Goal: Transaction & Acquisition: Book appointment/travel/reservation

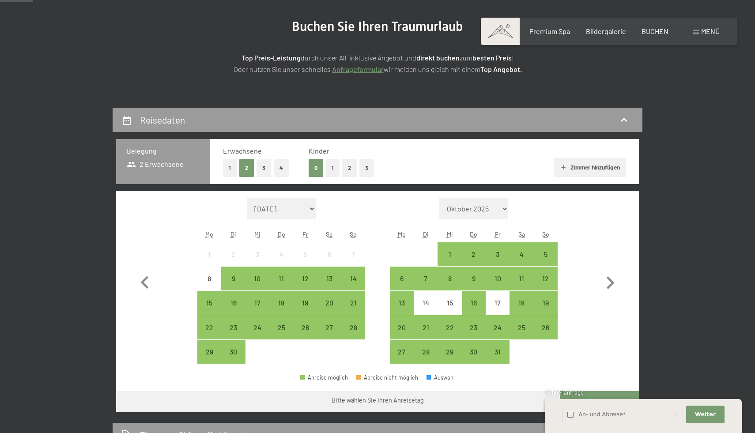
scroll to position [129, 0]
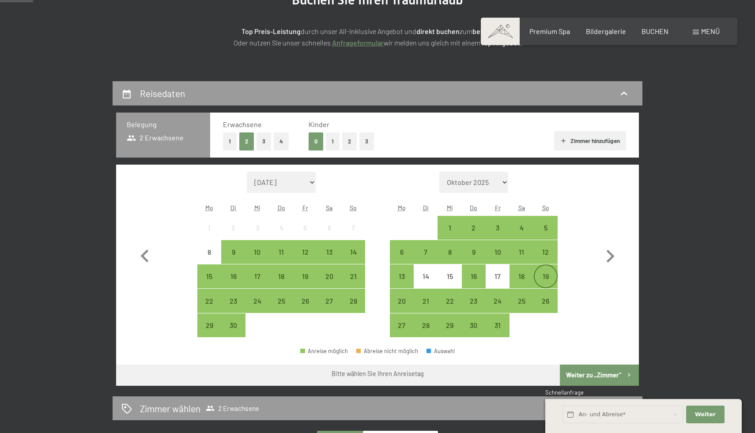
click at [549, 271] on div "19" at bounding box center [545, 276] width 22 height 22
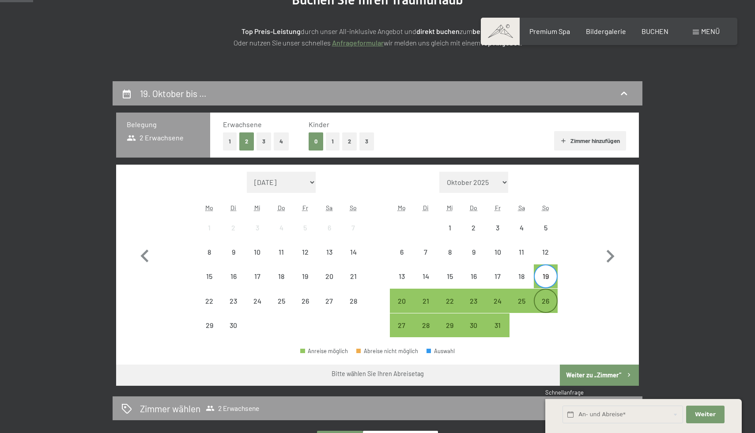
click at [548, 302] on div "26" at bounding box center [545, 308] width 22 height 22
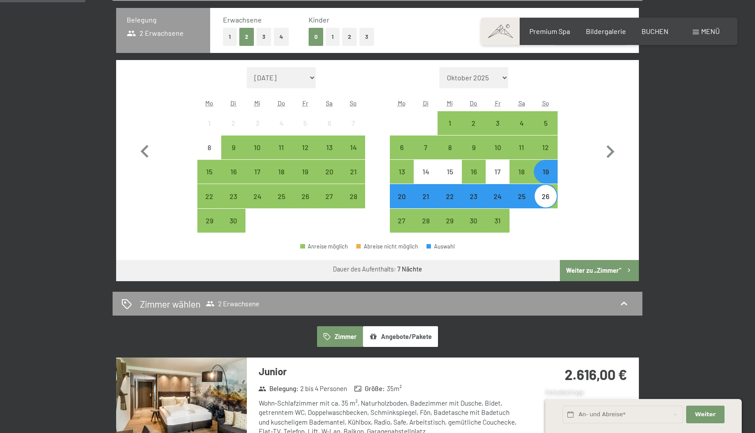
click at [587, 269] on button "Weiter zu „Zimmer“" at bounding box center [599, 270] width 79 height 21
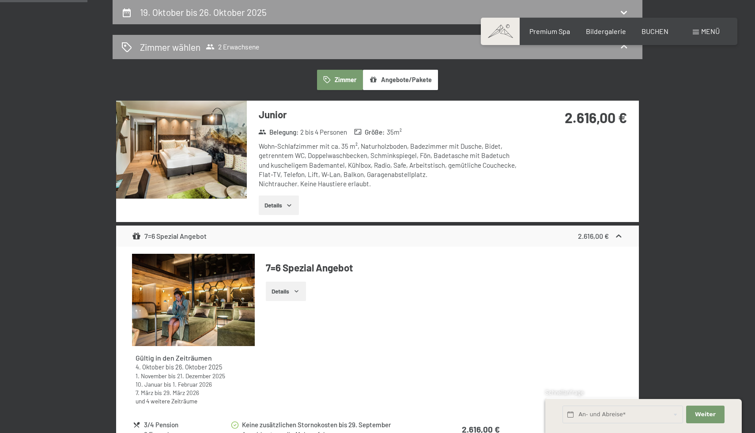
scroll to position [171, 0]
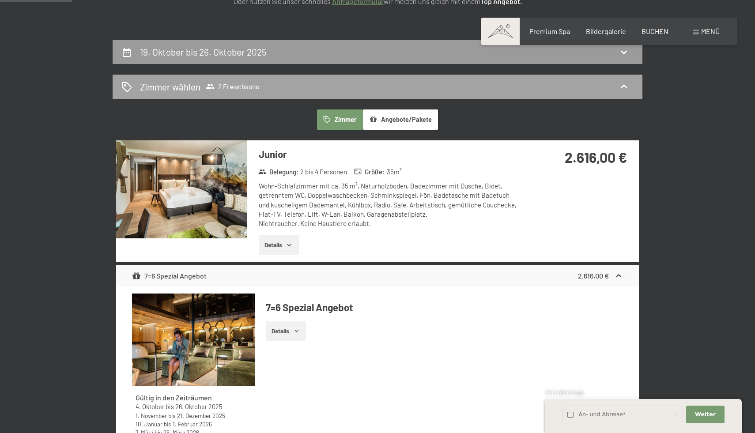
click at [225, 83] on span "2 Erwachsene" at bounding box center [232, 86] width 53 height 9
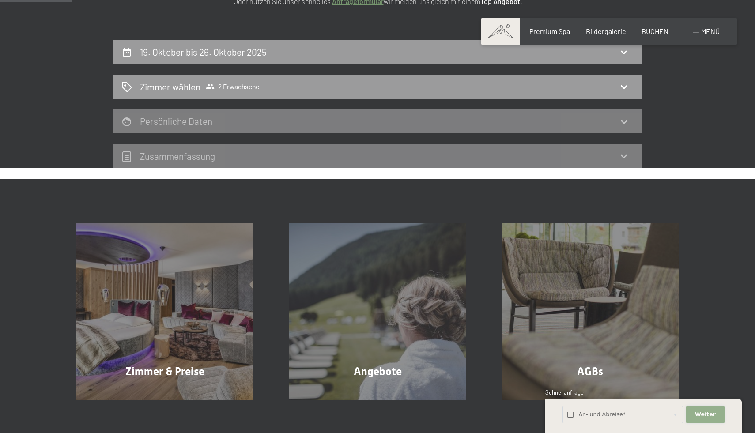
click at [703, 419] on button "Weiter Adressfelder ausblenden" at bounding box center [705, 415] width 38 height 18
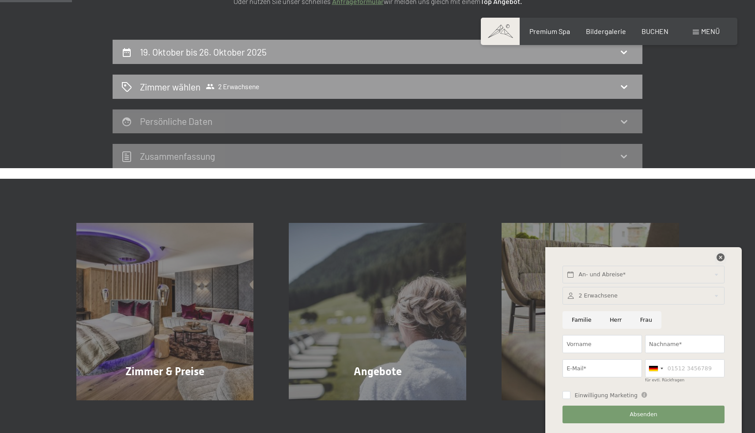
click at [721, 258] on icon at bounding box center [720, 257] width 8 height 8
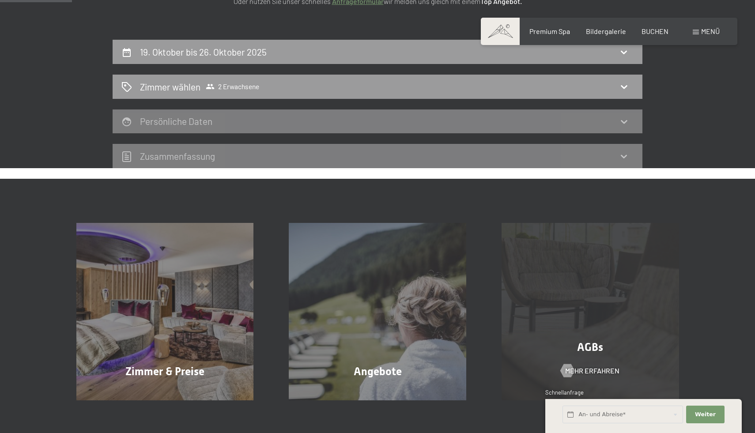
click at [683, 312] on div "AGBs Mehr erfahren" at bounding box center [590, 311] width 213 height 177
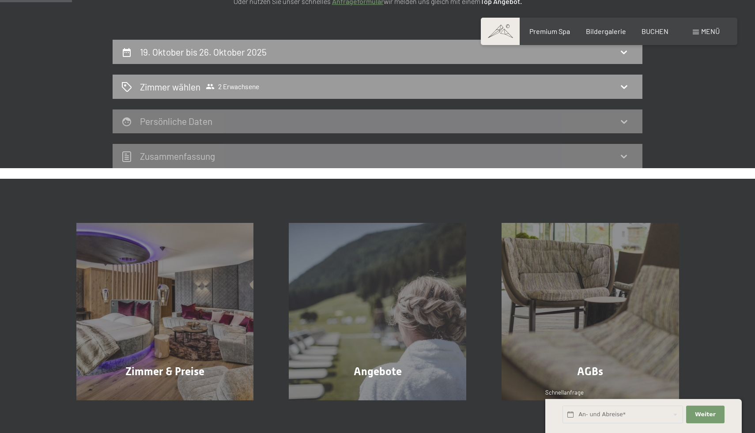
click at [653, 36] on div "Buchen Anfragen Premium Spa Bildergalerie BUCHEN Menü DE IT EN Gutschein Bilder…" at bounding box center [608, 31] width 221 height 10
click at [653, 33] on span "BUCHEN" at bounding box center [654, 30] width 27 height 8
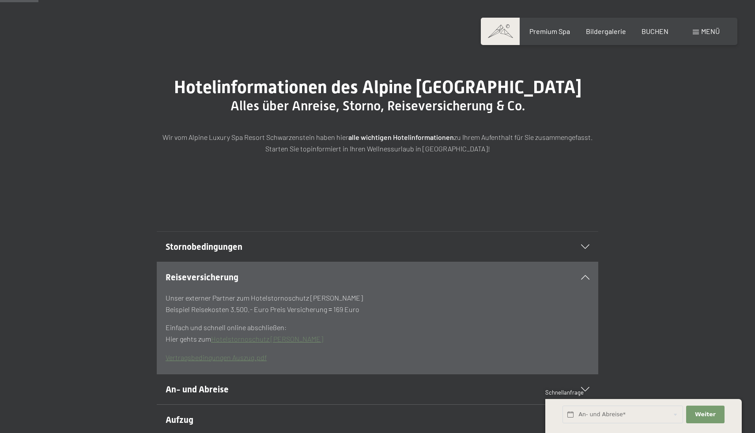
scroll to position [58, 0]
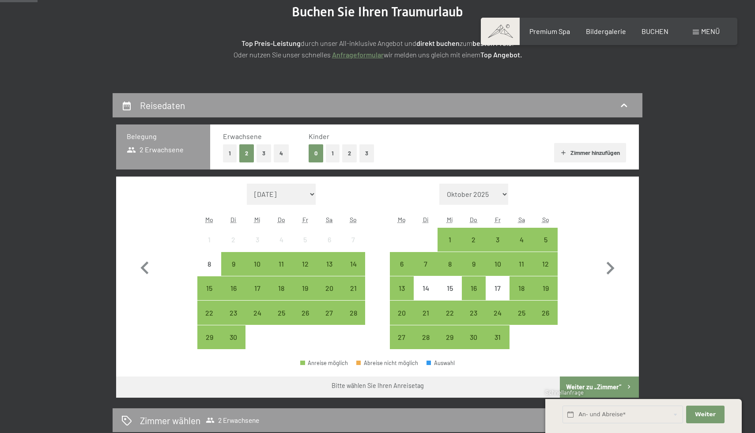
scroll to position [146, 0]
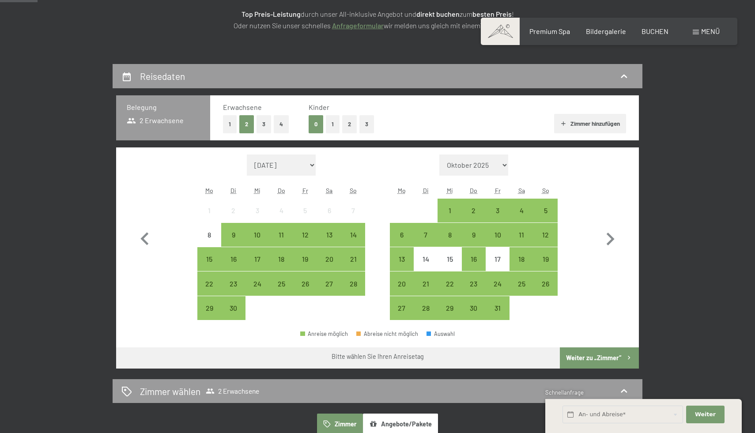
click at [351, 123] on button "2" at bounding box center [349, 124] width 15 height 18
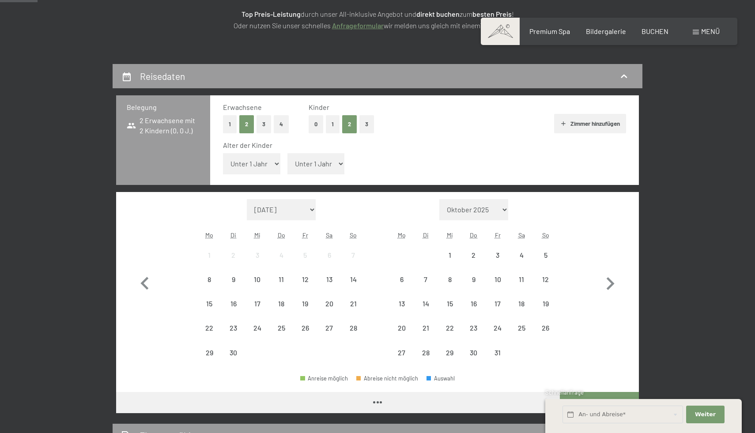
click at [270, 160] on select "Unter 1 Jahr 1 Jahr 2 Jahre 3 Jahre 4 Jahre 5 Jahre 6 Jahre 7 Jahre 8 Jahre 9 J…" at bounding box center [251, 163] width 57 height 21
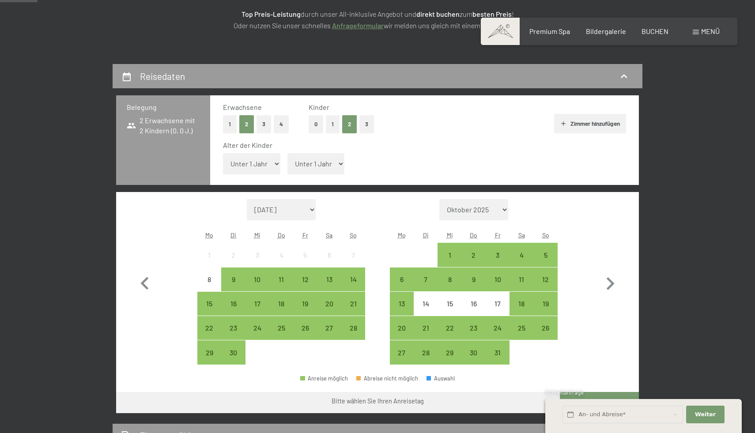
select select "12"
click at [223, 153] on select "Unter 1 Jahr 1 Jahr 2 Jahre 3 Jahre 4 Jahre 5 Jahre 6 Jahre 7 Jahre 8 Jahre 9 J…" at bounding box center [251, 163] width 57 height 21
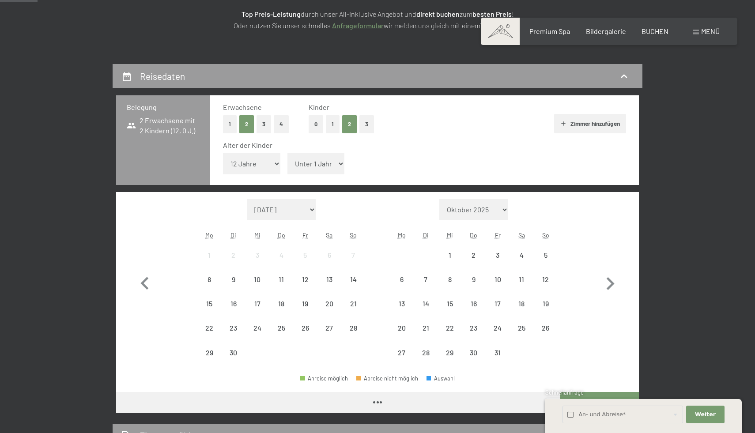
click at [318, 161] on select "Unter 1 Jahr 1 Jahr 2 Jahre 3 Jahre 4 Jahre 5 Jahre 6 Jahre 7 Jahre 8 Jahre 9 J…" at bounding box center [315, 163] width 57 height 21
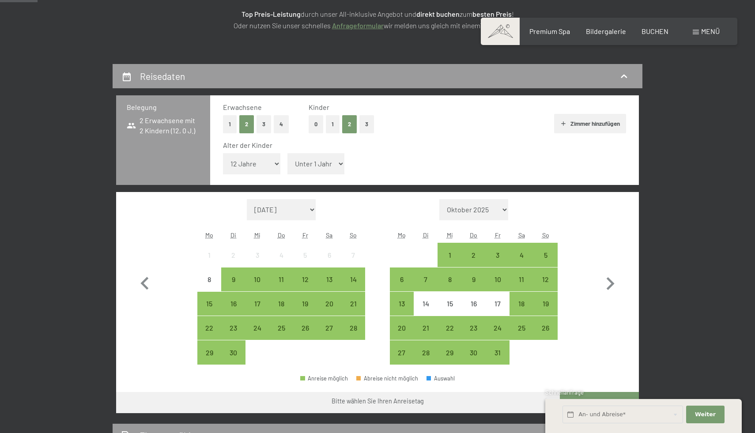
select select "9"
click at [287, 153] on select "Unter 1 Jahr 1 Jahr 2 Jahre 3 Jahre 4 Jahre 5 Jahre 6 Jahre 7 Jahre 8 Jahre 9 J…" at bounding box center [315, 163] width 57 height 21
click at [546, 311] on div "19" at bounding box center [545, 311] width 22 height 22
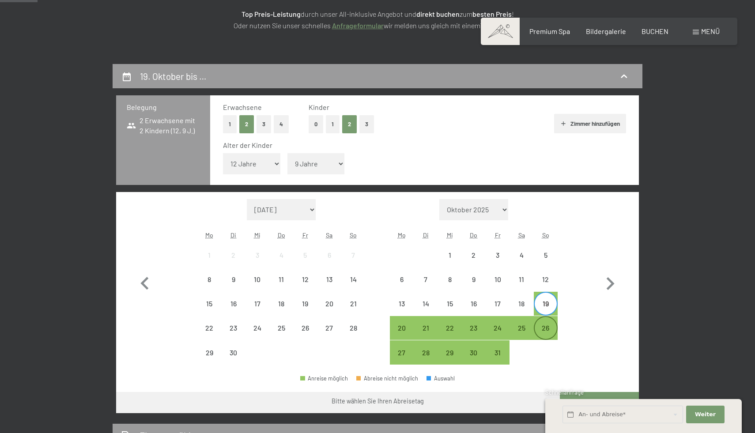
click at [547, 329] on div "26" at bounding box center [545, 335] width 22 height 22
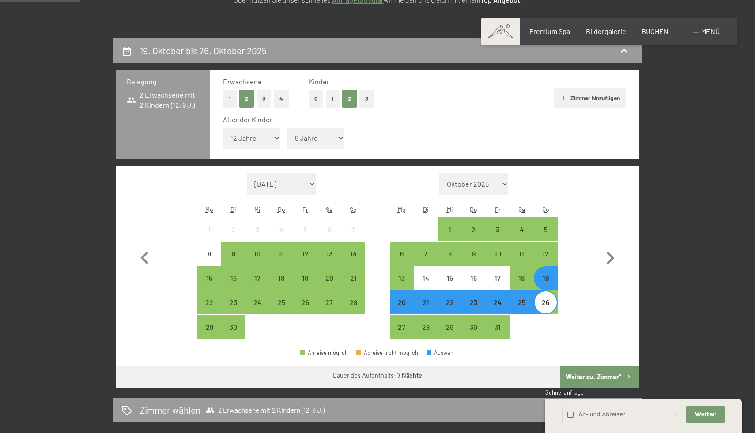
scroll to position [192, 0]
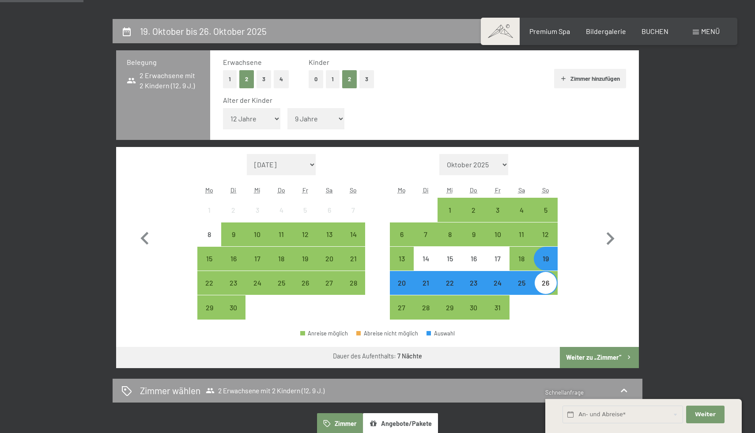
click at [597, 354] on button "Weiter zu „Zimmer“" at bounding box center [599, 357] width 79 height 21
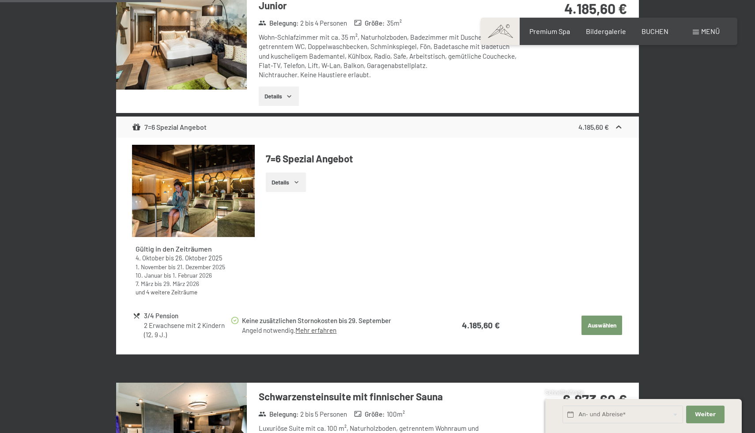
scroll to position [335, 0]
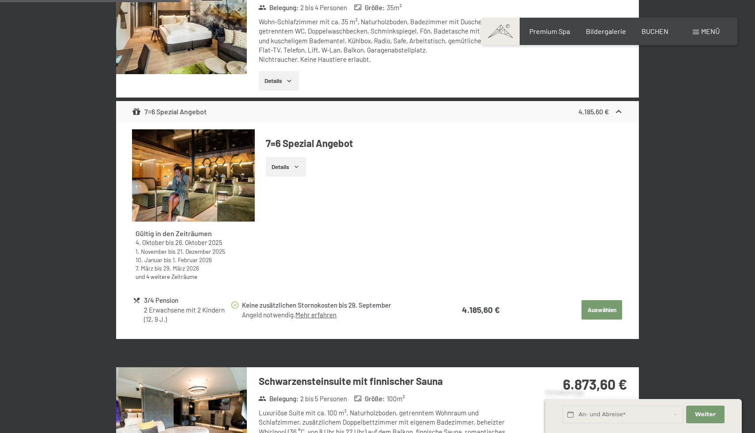
click at [596, 310] on button "Auswählen" at bounding box center [601, 309] width 41 height 19
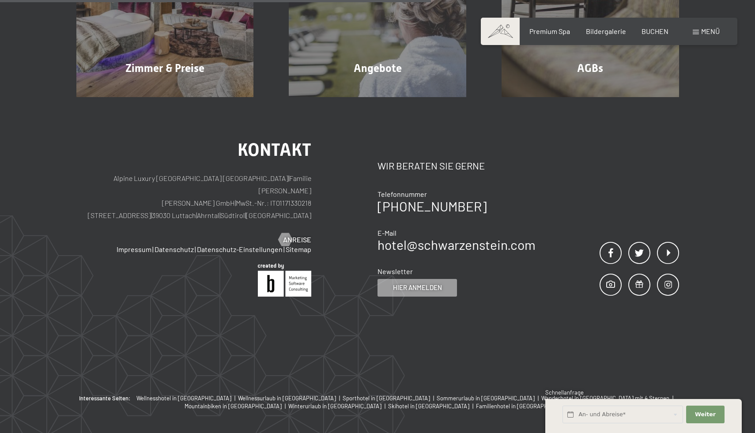
scroll to position [210, 0]
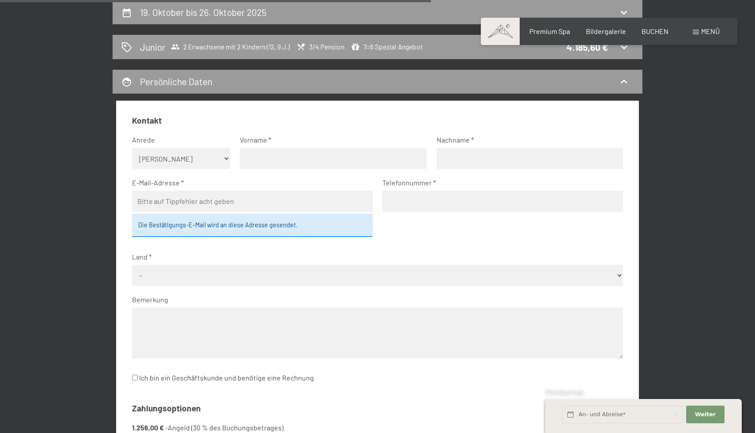
click at [190, 158] on select "Keine Angabe Frau Herr" at bounding box center [181, 158] width 98 height 21
select select "m"
click at [132, 148] on select "Keine Angabe Frau Herr" at bounding box center [181, 158] width 98 height 21
click at [266, 160] on input "text" at bounding box center [333, 158] width 187 height 21
type input "Michael"
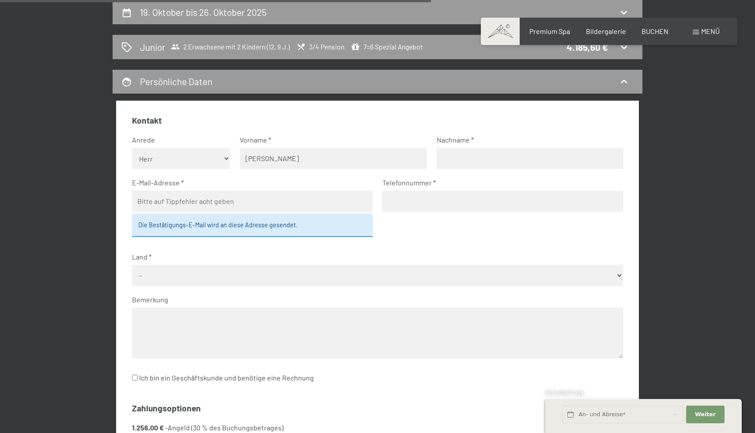
type input "Schmidt"
type input "michas777@web.de"
type input "01773010789"
select select "DEU"
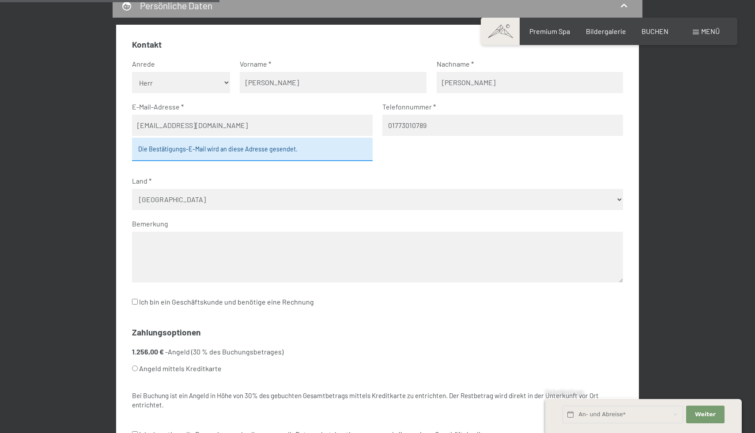
scroll to position [293, 0]
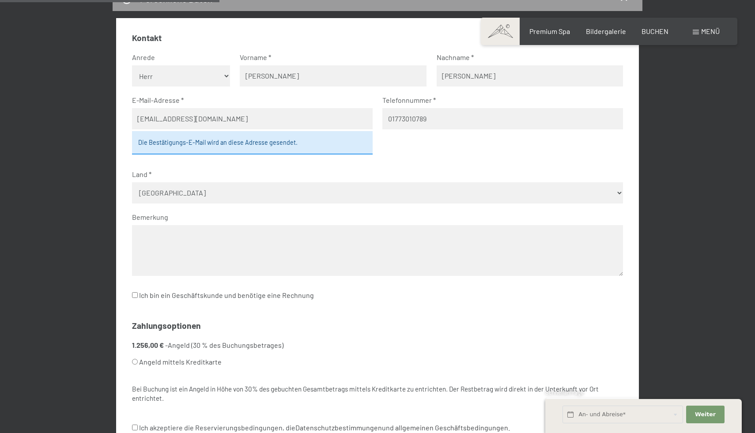
click at [286, 74] on input "Michael" at bounding box center [333, 75] width 187 height 21
type input "l"
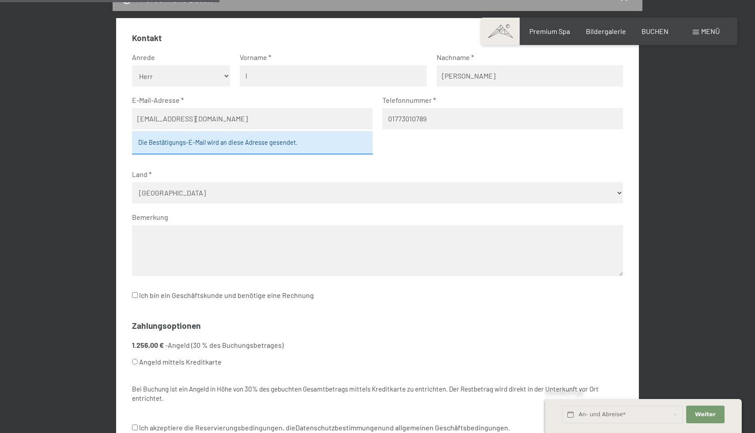
click at [156, 75] on select "Keine Angabe Frau Herr" at bounding box center [181, 75] width 98 height 21
select select "f"
click at [132, 65] on select "Keine Angabe Frau Herr" at bounding box center [181, 75] width 98 height 21
click at [296, 77] on input "l" at bounding box center [333, 75] width 187 height 21
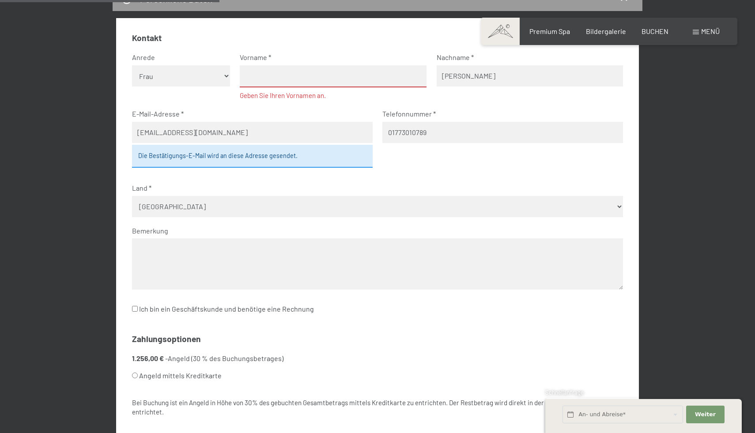
click at [461, 79] on input "Schmidt" at bounding box center [529, 75] width 187 height 21
click at [505, 182] on fieldset "Kontakt Anrede Keine Angabe Frau Herr Vorname Geben Sie Ihren Vornamen an. Nach…" at bounding box center [377, 179] width 491 height 294
click at [257, 76] on input "text" at bounding box center [333, 76] width 187 height 22
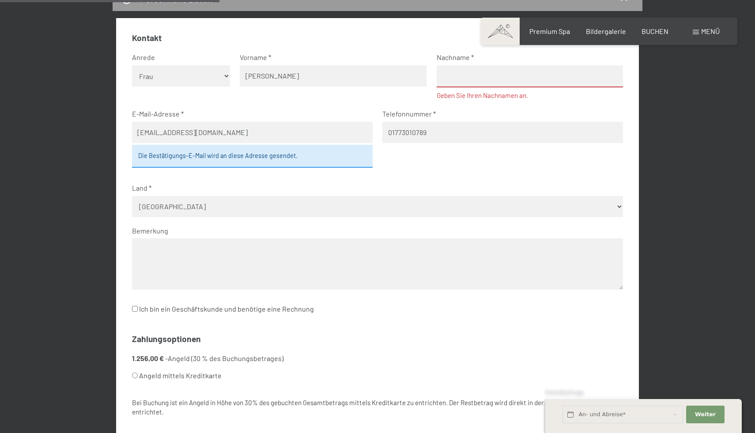
type input "Liane"
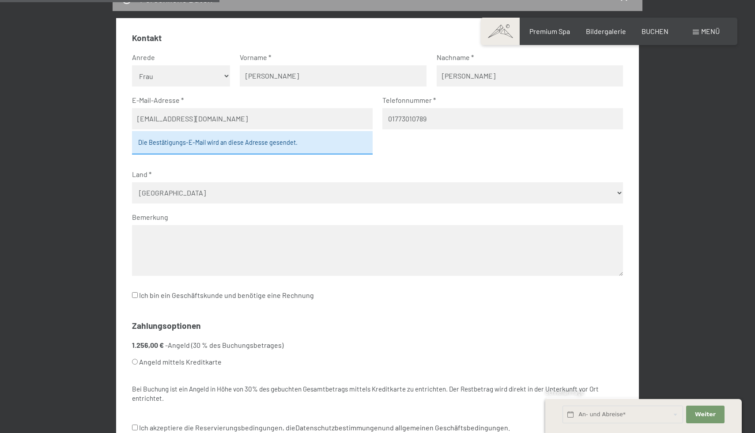
type input "Kautz"
click at [135, 295] on input "Ich bin ein Geschäftskunde und benötige eine Rechnung" at bounding box center [135, 295] width 6 height 6
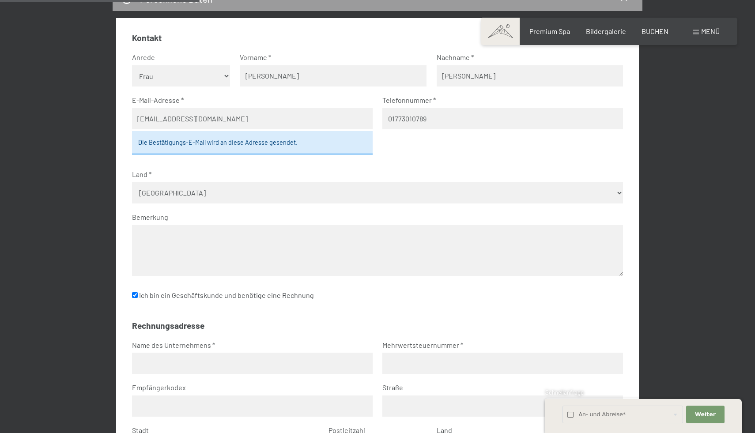
scroll to position [400, 0]
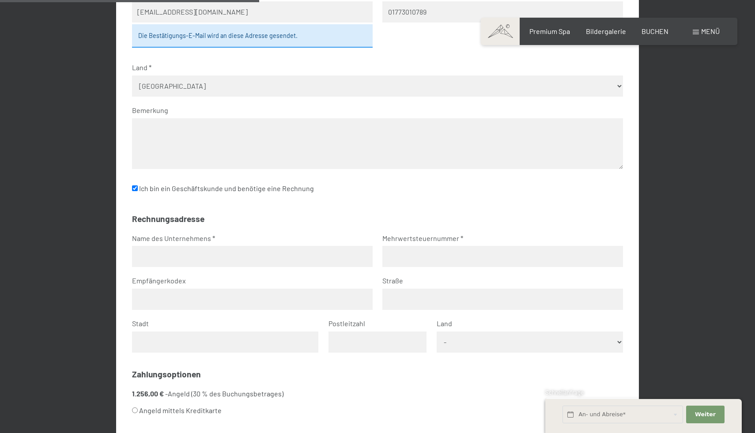
click at [267, 257] on input "text" at bounding box center [252, 256] width 240 height 21
click at [134, 189] on input "Ich bin ein Geschäftskunde und benötige eine Rechnung" at bounding box center [135, 188] width 6 height 6
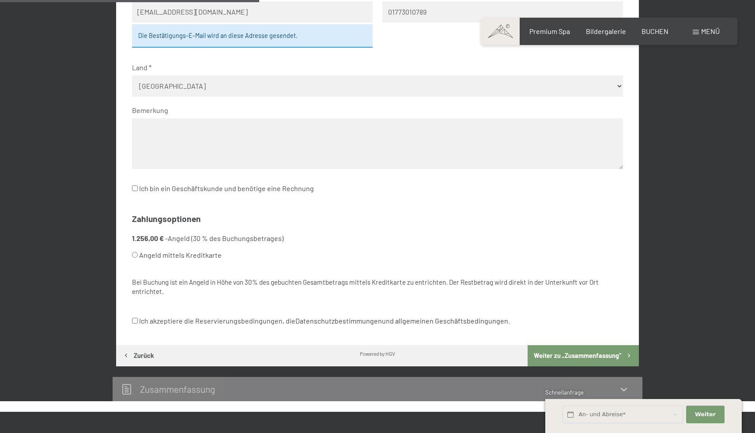
click at [132, 189] on input "Ich bin ein Geschäftskunde und benötige eine Rechnung" at bounding box center [135, 188] width 6 height 6
checkbox input "true"
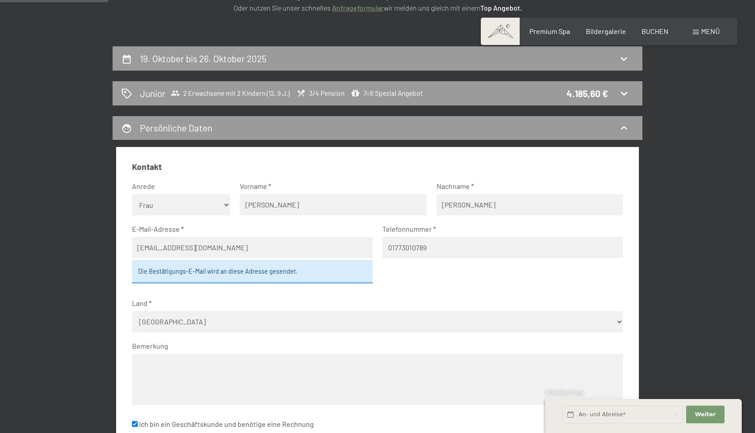
scroll to position [163, 0]
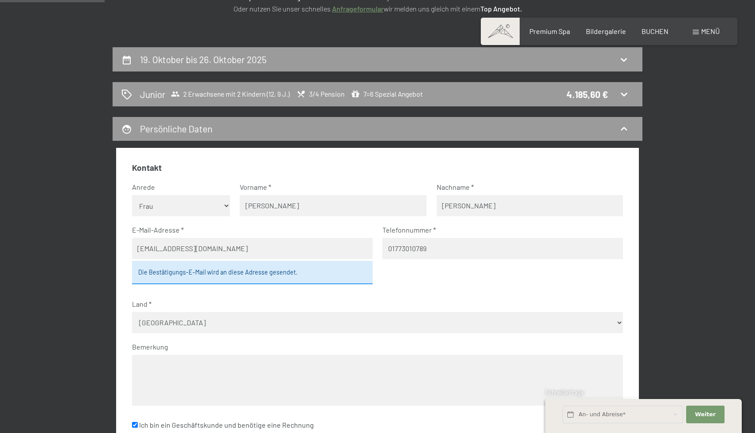
click at [212, 204] on select "Keine Angabe Frau Herr" at bounding box center [181, 205] width 98 height 21
select select "m"
click at [132, 195] on select "Keine Angabe Frau Herr" at bounding box center [181, 205] width 98 height 21
click at [271, 200] on input "Liane" at bounding box center [333, 205] width 187 height 21
click at [264, 207] on input "Liane" at bounding box center [333, 205] width 187 height 21
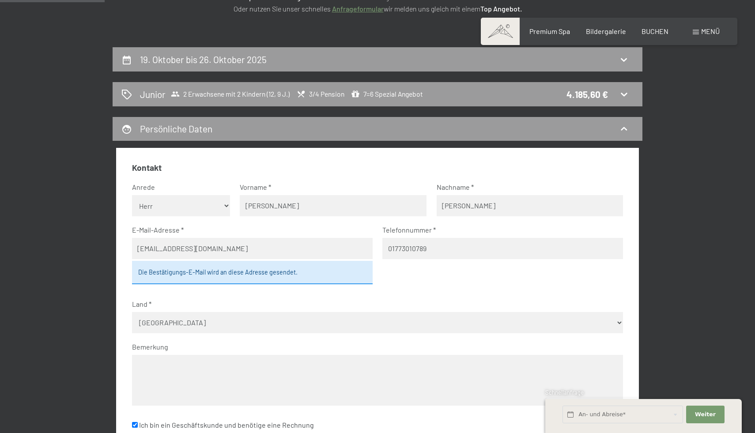
click at [264, 207] on input "Liane" at bounding box center [333, 205] width 187 height 21
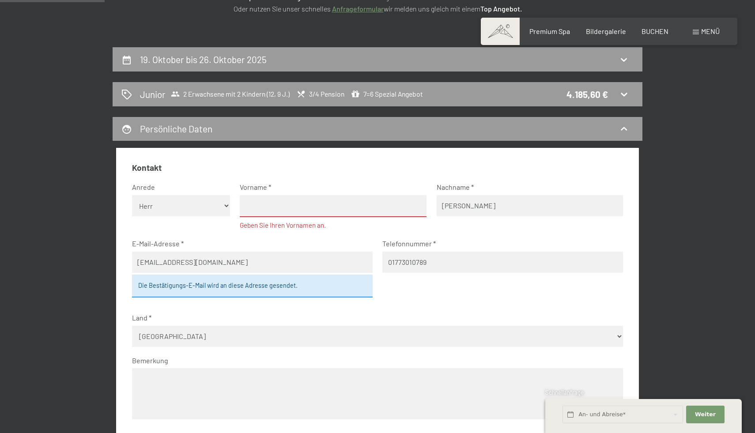
click at [267, 205] on input "text" at bounding box center [333, 206] width 187 height 22
type input "Michael"
type input "Bruno-Wille-Str. 44"
type input "Berlin"
type input "12587"
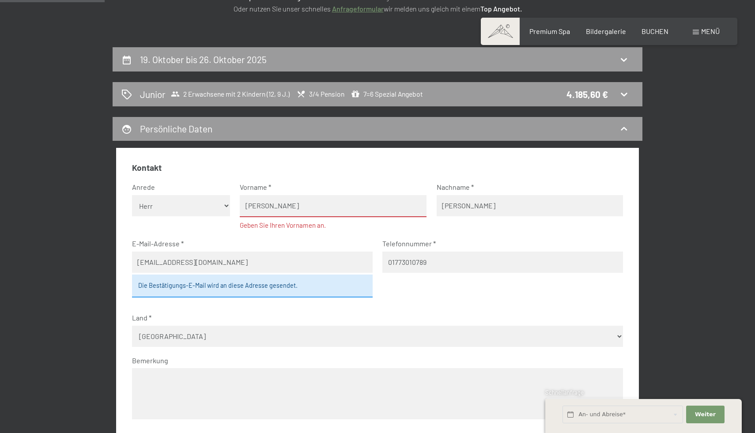
select select "DEU"
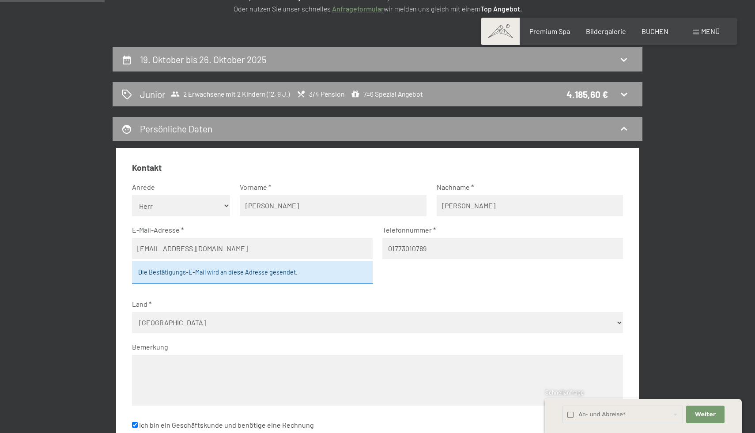
click at [448, 206] on input "Kautz" at bounding box center [529, 205] width 187 height 21
type input "Schmidt"
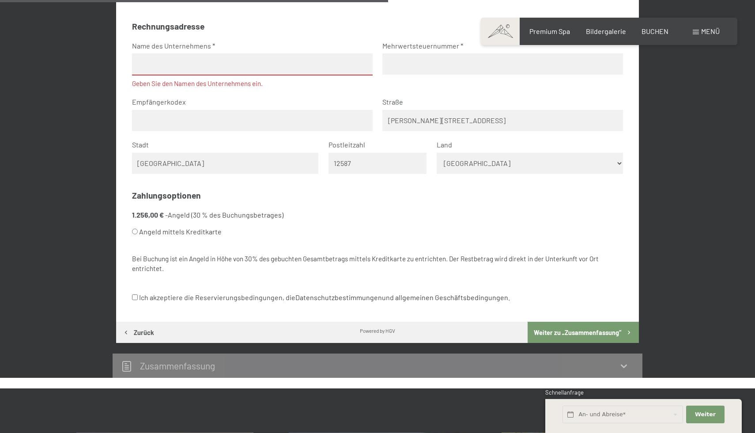
scroll to position [641, 0]
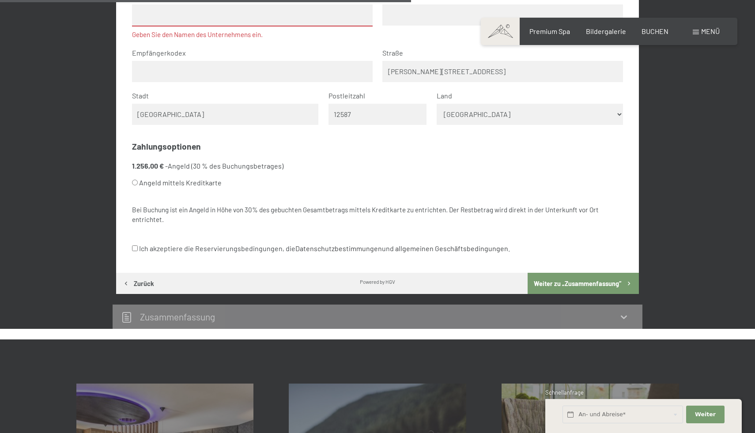
click at [134, 182] on input "Angeld mittels Kreditkarte" at bounding box center [135, 183] width 6 height 6
radio input "true"
click at [134, 247] on input "Ich akzeptiere die Reservierungsbedingungen, die Datenschutzbestimmungen und al…" at bounding box center [135, 248] width 6 height 6
checkbox input "true"
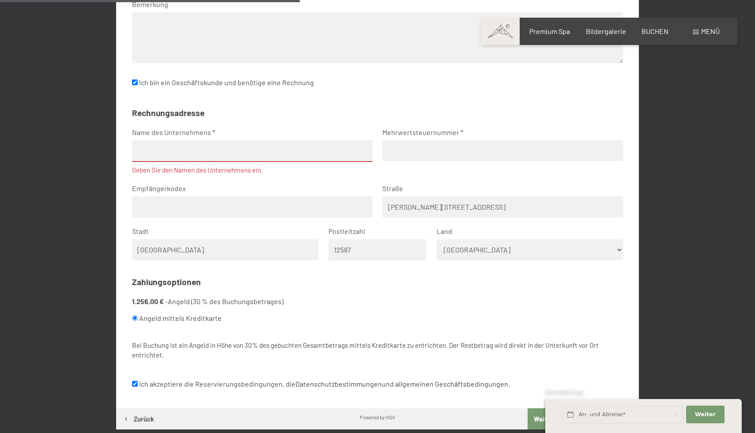
scroll to position [457, 0]
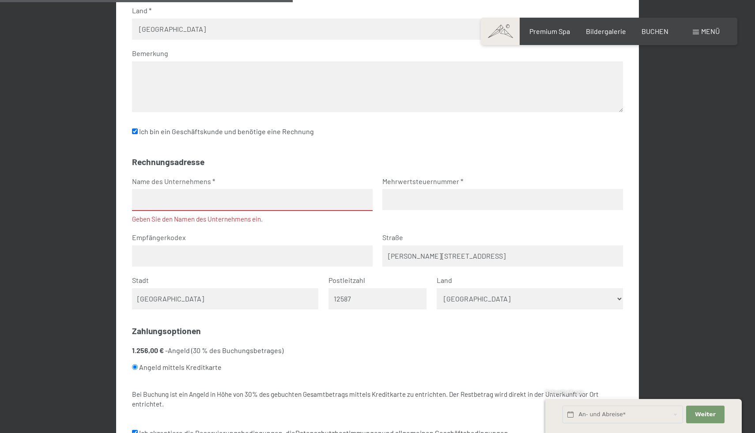
click at [357, 202] on input "text" at bounding box center [252, 200] width 240 height 22
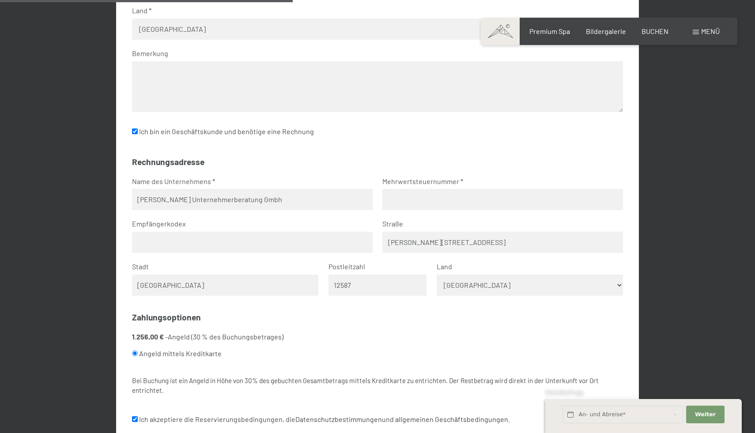
type input "Goldmarie Unternehmerberatung Gmbh"
click at [395, 200] on input "text" at bounding box center [502, 199] width 240 height 21
type input "DE 327328682"
click at [416, 242] on input "Bruno-Wille-Str. 44" at bounding box center [502, 242] width 240 height 21
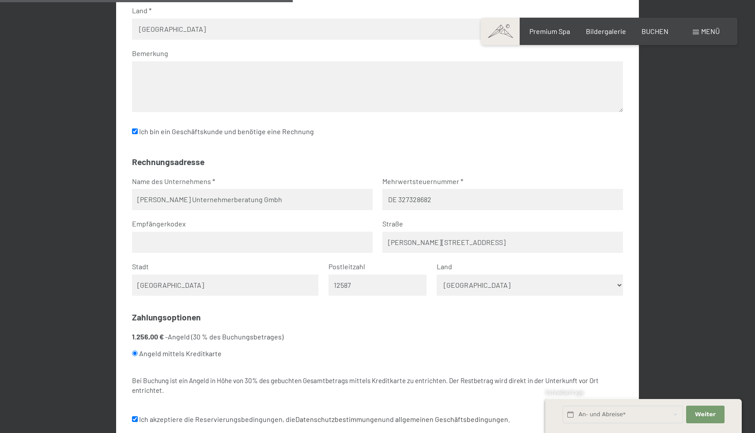
click at [416, 242] on input "Bruno-Wille-Str. 44" at bounding box center [502, 242] width 240 height 21
type input "B"
type input "Bölschestr. 27"
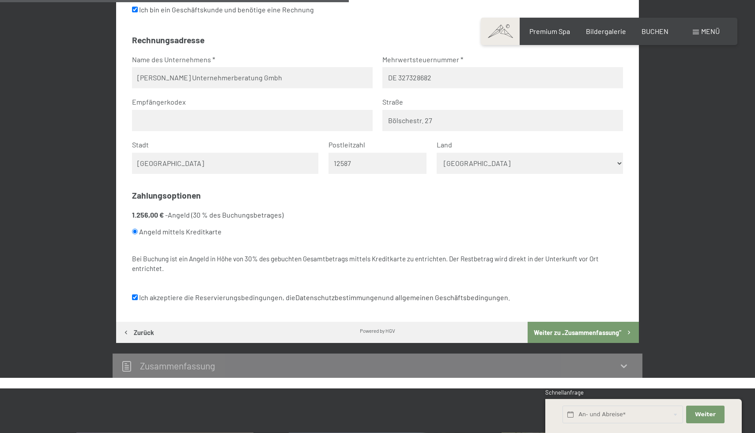
scroll to position [633, 0]
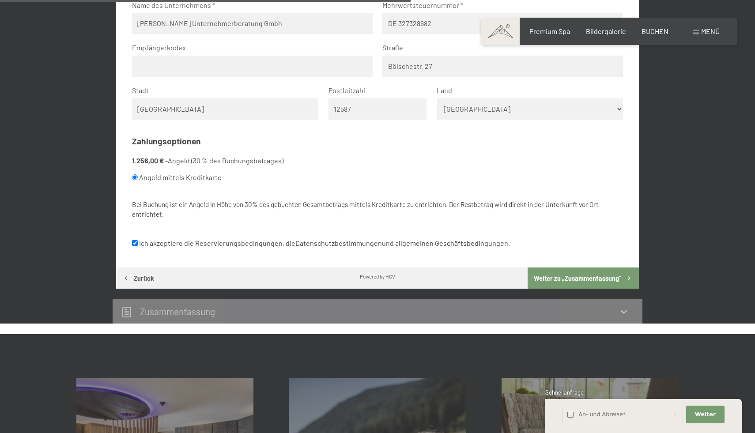
click at [582, 281] on button "Weiter zu „Zusammen­fassung“" at bounding box center [582, 277] width 111 height 21
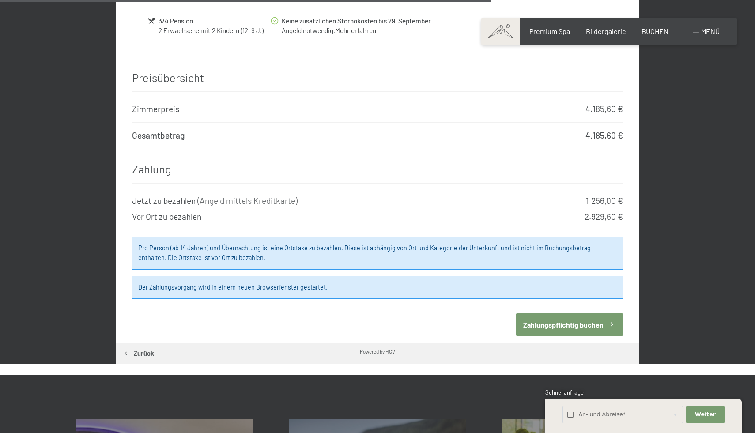
scroll to position [1012, 0]
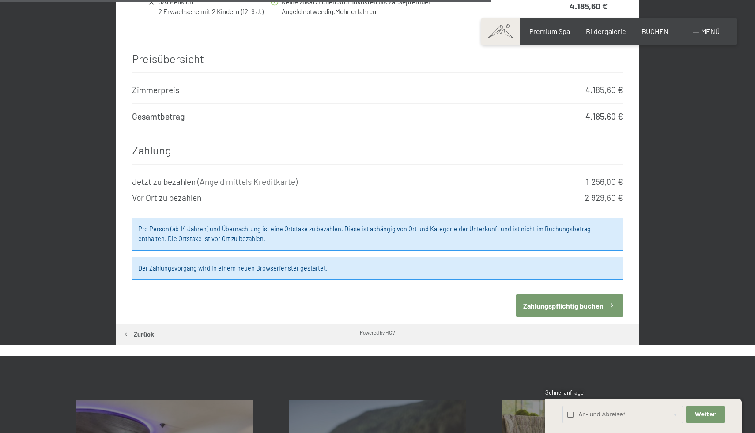
click at [569, 297] on button "Zahlungspflichtig buchen" at bounding box center [569, 305] width 107 height 23
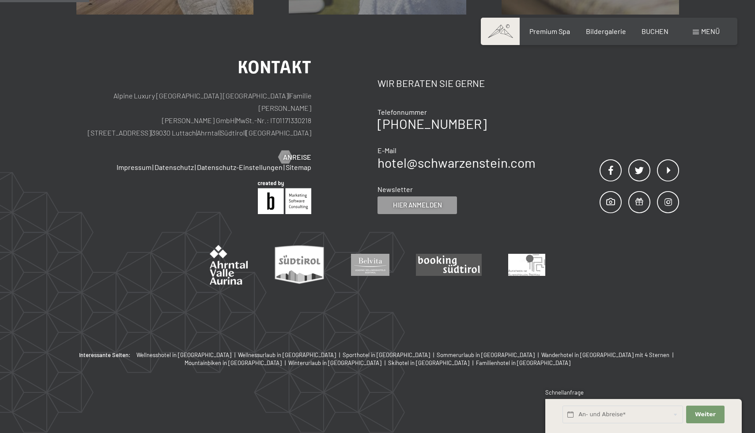
scroll to position [210, 0]
